Goal: Task Accomplishment & Management: Use online tool/utility

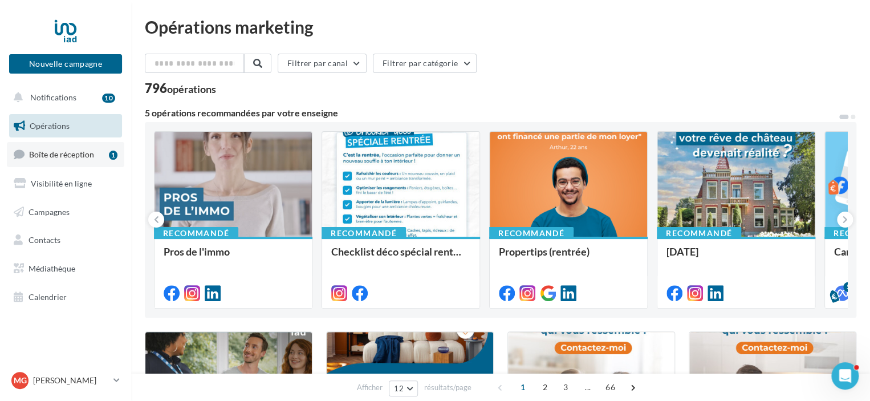
click at [78, 155] on span "Boîte de réception" at bounding box center [61, 154] width 65 height 10
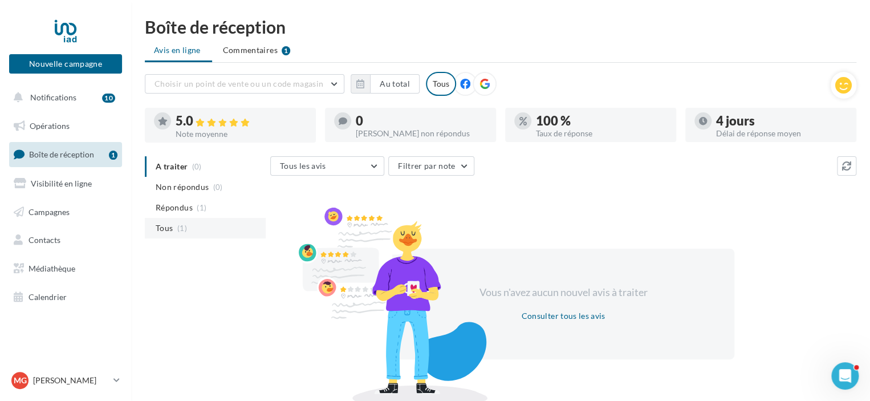
click at [166, 225] on span "Tous" at bounding box center [164, 227] width 17 height 11
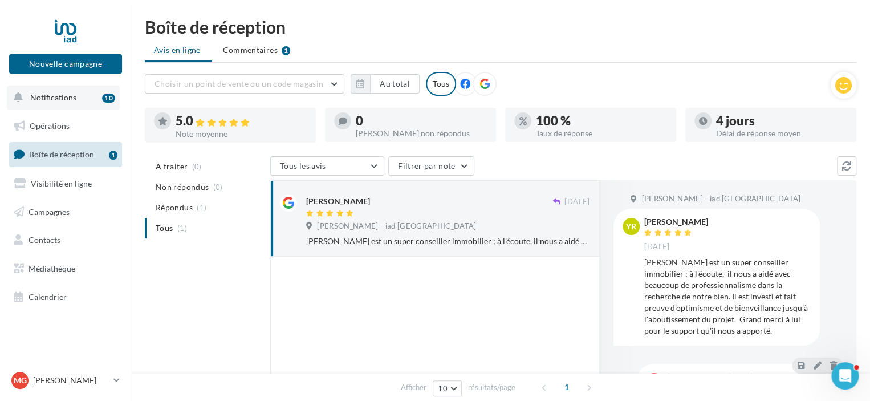
click at [48, 107] on button "Notifications 10" at bounding box center [63, 98] width 113 height 24
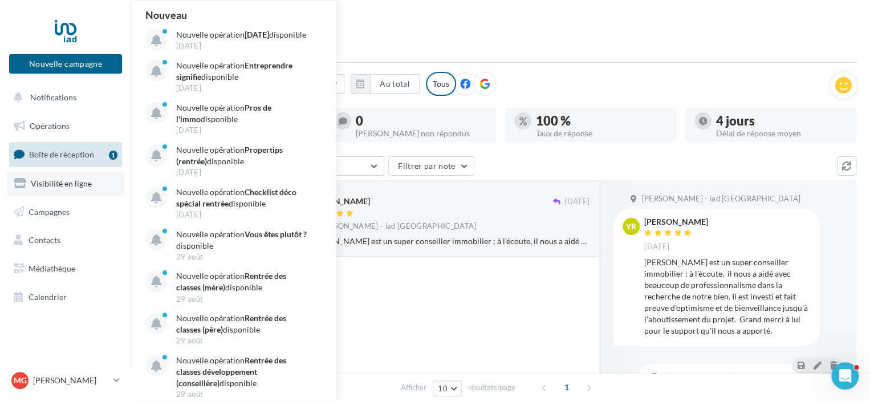
click at [47, 184] on span "Visibilité en ligne" at bounding box center [61, 183] width 61 height 10
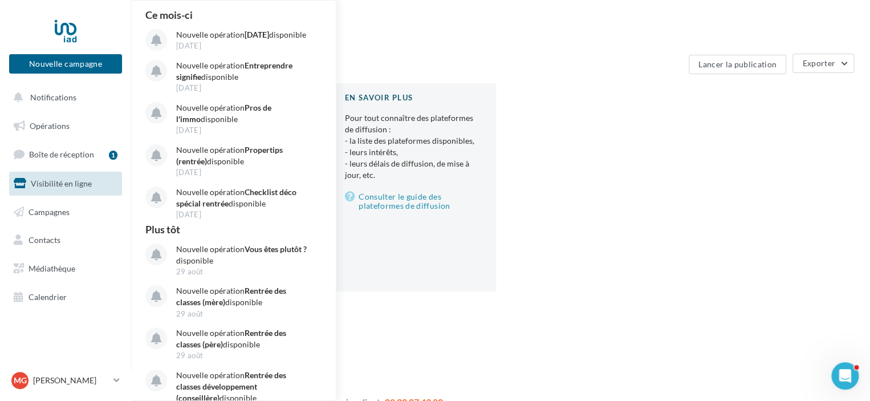
click at [665, 234] on div "En brouillon [PERSON_NAME] - iad [GEOGRAPHIC_DATA] 1 avis Ouvert 0 0 0 En savoi…" at bounding box center [505, 196] width 721 height 226
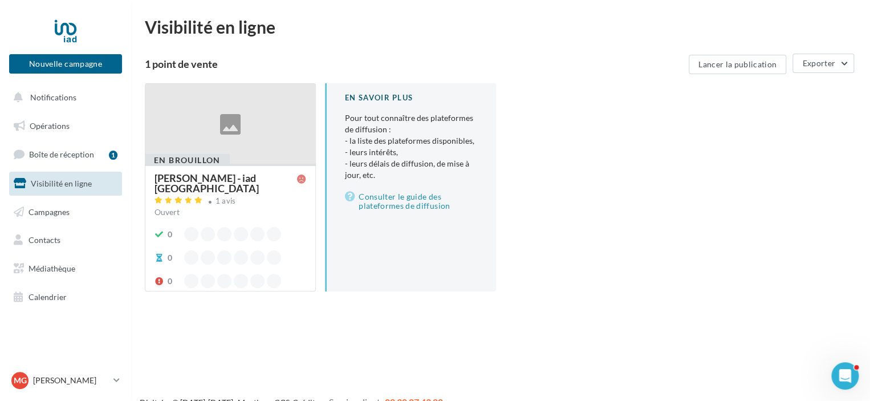
click at [227, 139] on div at bounding box center [230, 124] width 170 height 81
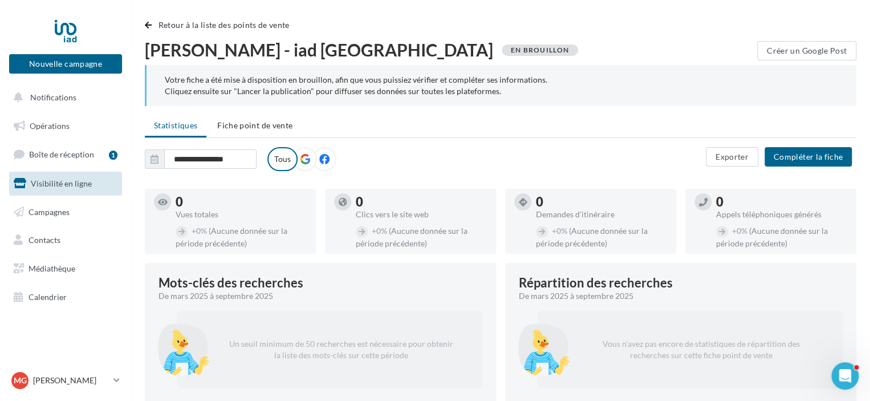
click at [308, 159] on icon at bounding box center [305, 159] width 10 height 10
click at [328, 159] on label at bounding box center [324, 159] width 24 height 24
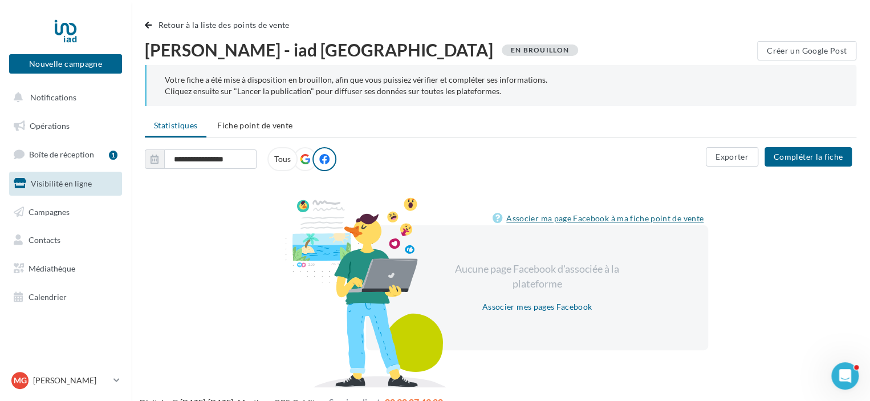
click at [616, 216] on link "Associer ma page Facebook à ma fiche point de vente" at bounding box center [601, 219] width 216 height 14
click at [32, 118] on link "Opérations" at bounding box center [65, 126] width 117 height 24
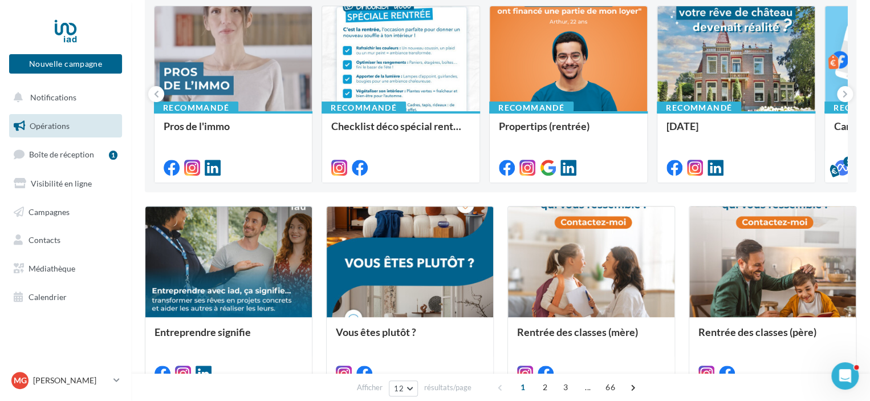
scroll to position [114, 0]
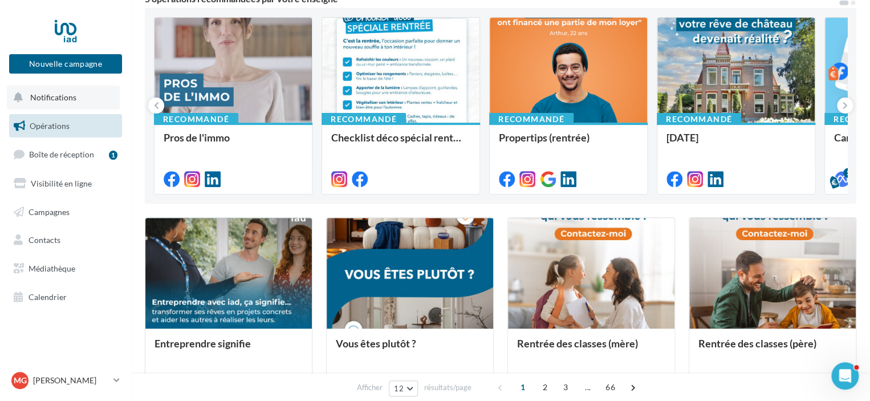
click at [47, 102] on button "Notifications" at bounding box center [63, 98] width 113 height 24
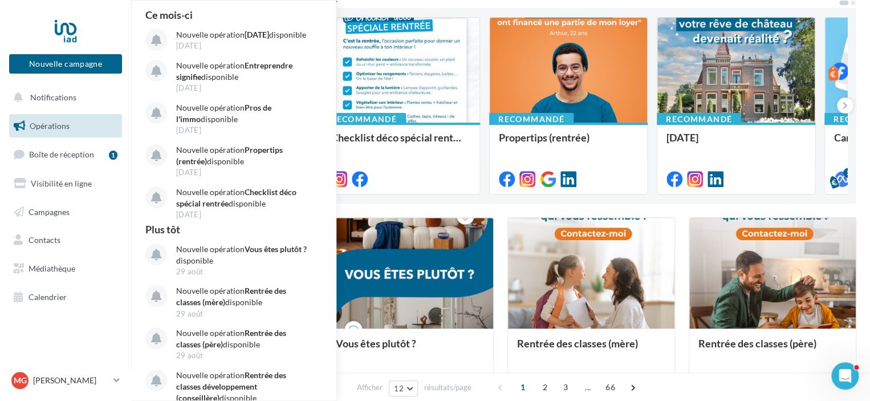
click at [479, 201] on div "Recommandé Pros de l'immo Recommandé Checklist déco spécial rentrée Recommandé …" at bounding box center [501, 106] width 712 height 196
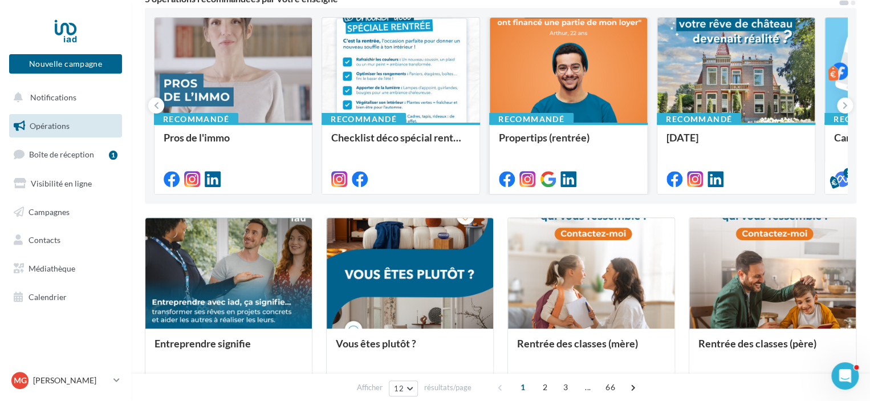
scroll to position [0, 0]
